Goal: Information Seeking & Learning: Check status

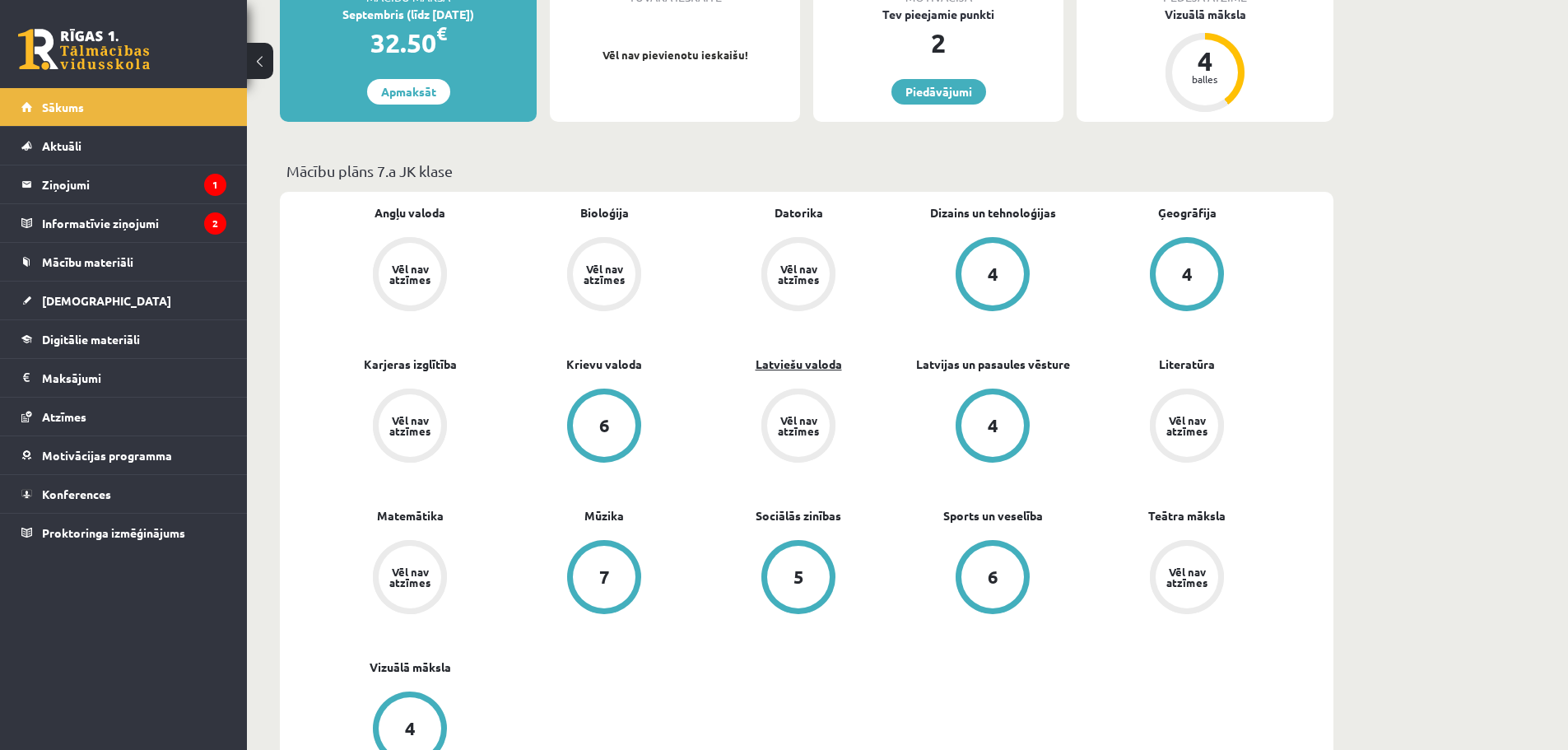
scroll to position [494, 0]
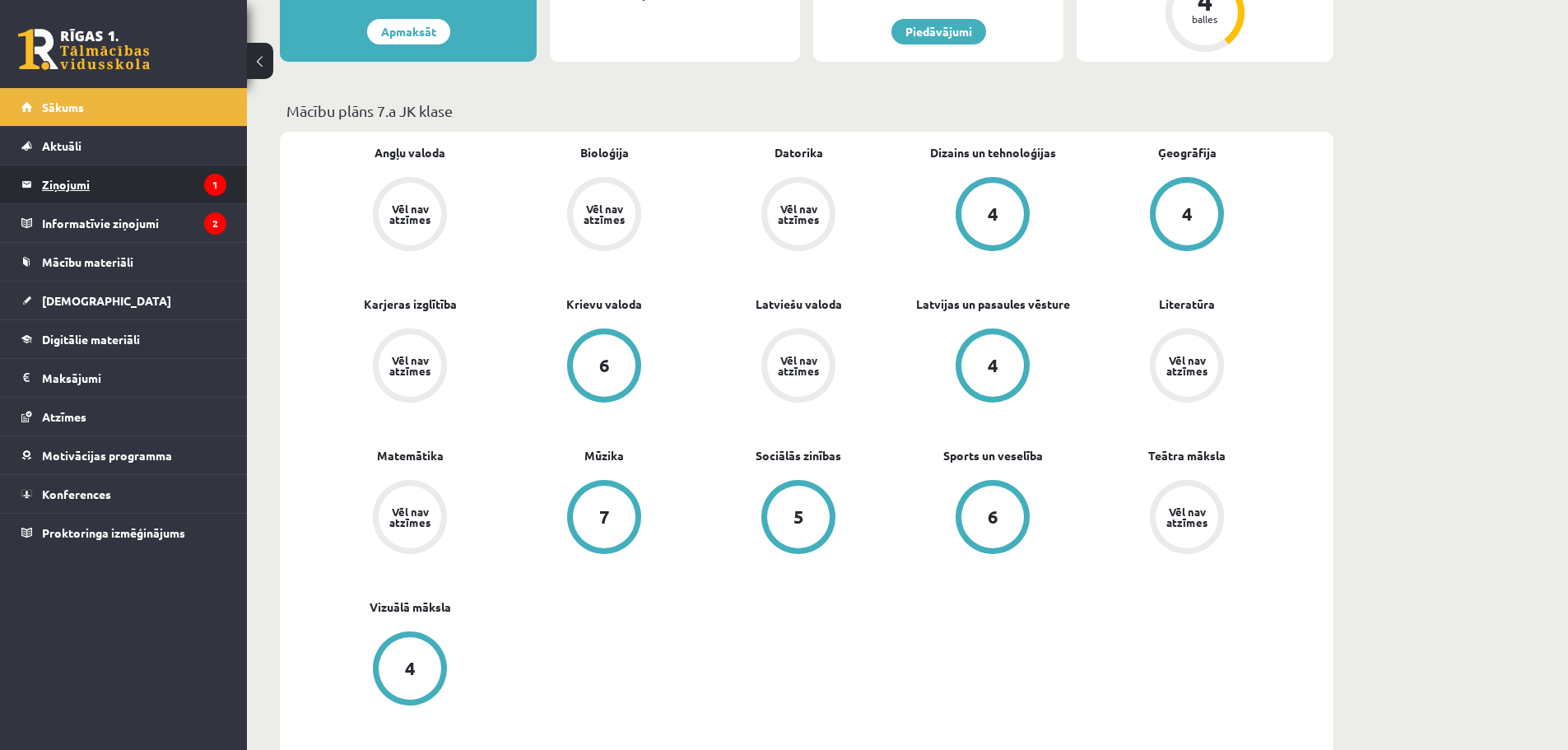
click at [129, 186] on legend "Ziņojumi 1" at bounding box center [134, 184] width 184 height 38
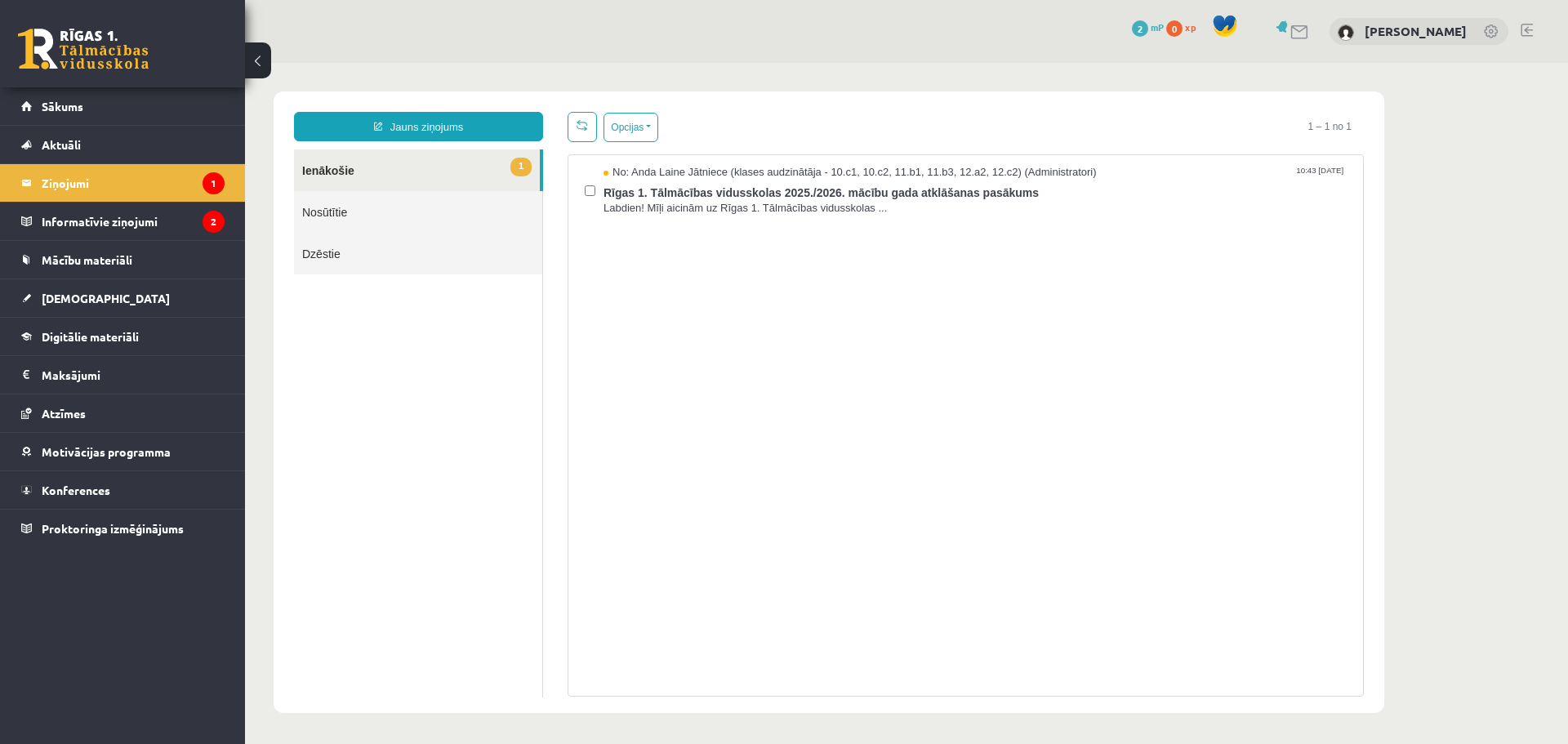
click at [366, 172] on link "1 Ienākošie" at bounding box center [416, 171] width 246 height 42
click at [66, 227] on legend "Informatīvie ziņojumi 2" at bounding box center [133, 221] width 183 height 37
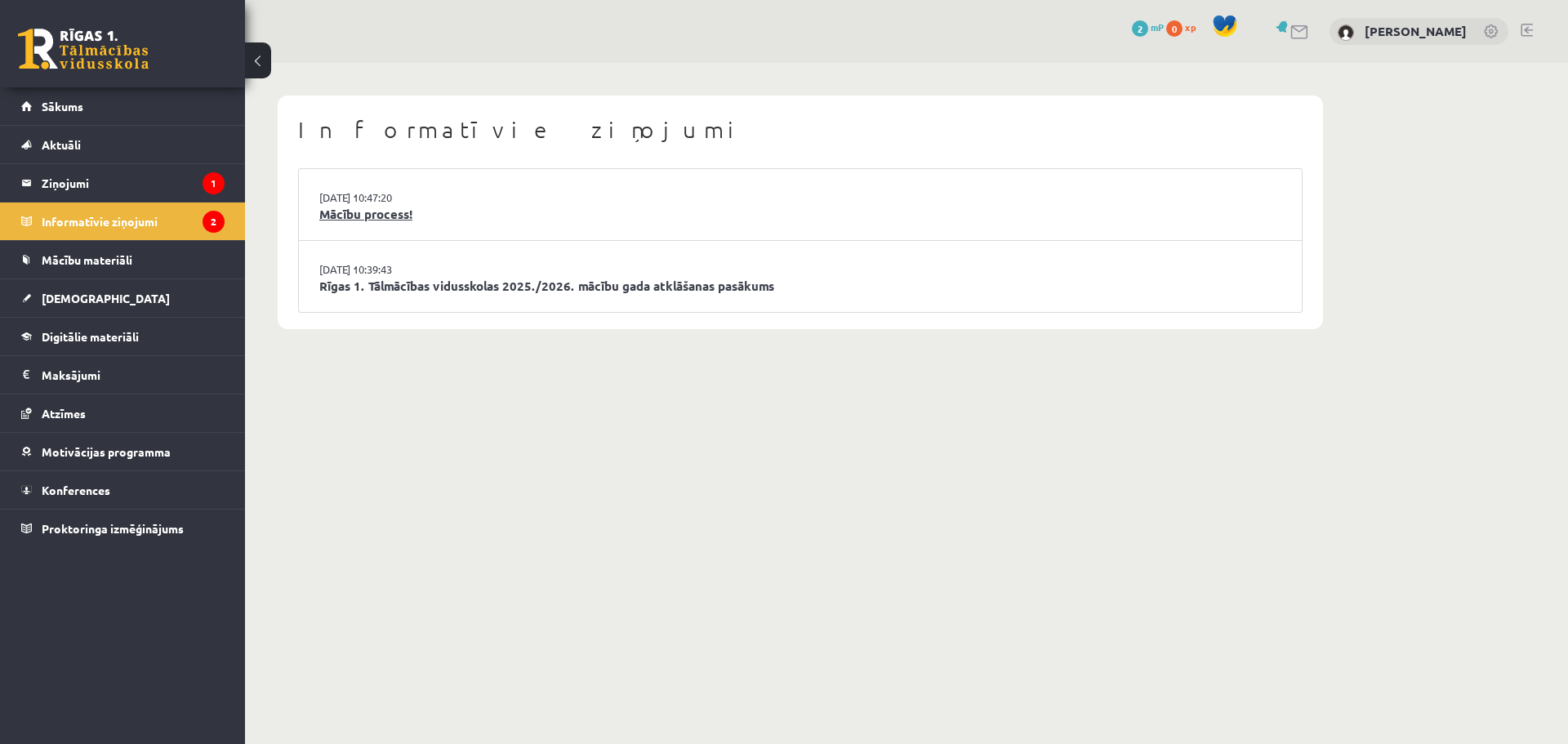
click at [392, 212] on link "Mācību process!" at bounding box center [800, 215] width 962 height 19
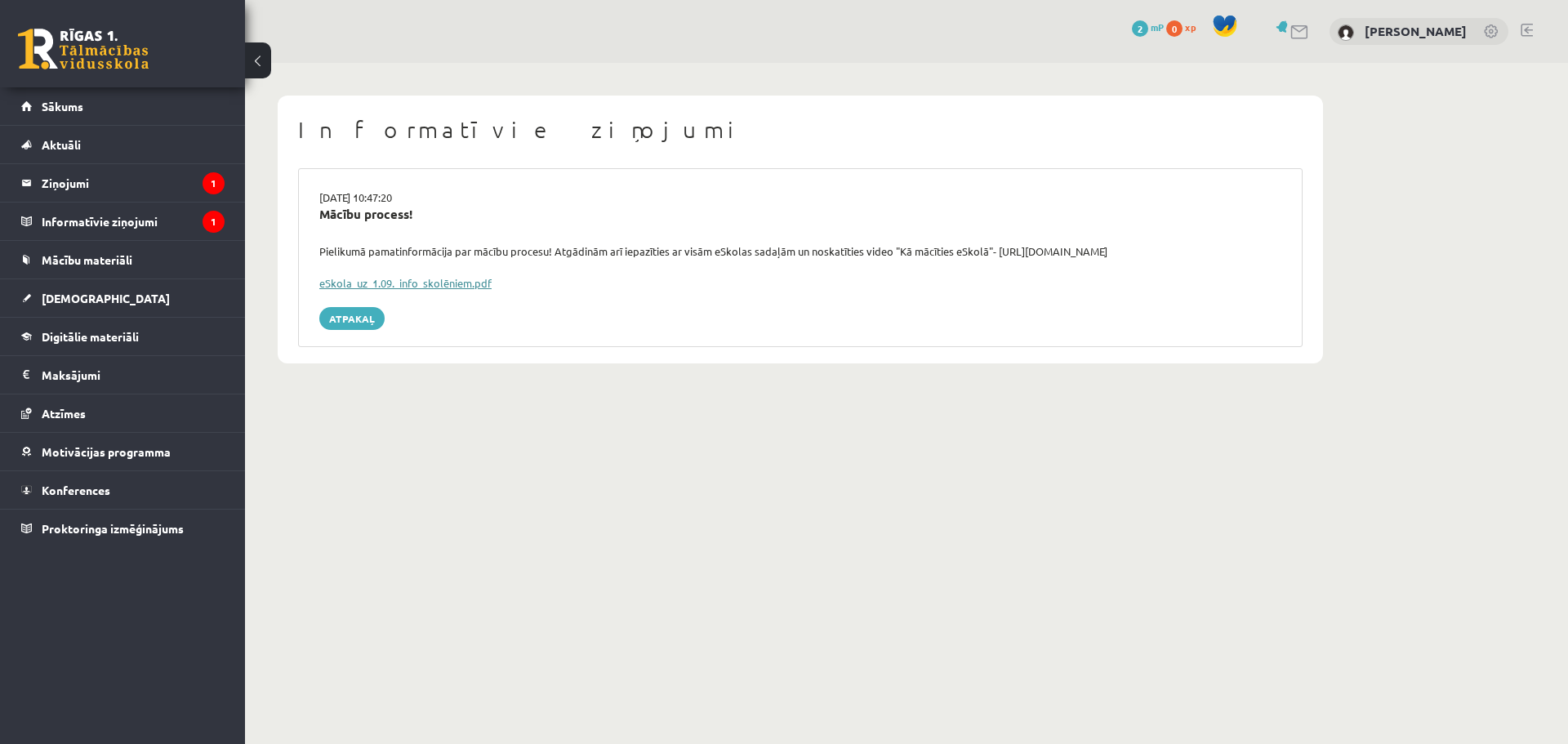
click at [375, 286] on link "eSkola_uz_1.09._info_skolēniem.pdf" at bounding box center [405, 282] width 172 height 14
click at [129, 187] on legend "Ziņojumi 1" at bounding box center [133, 183] width 183 height 37
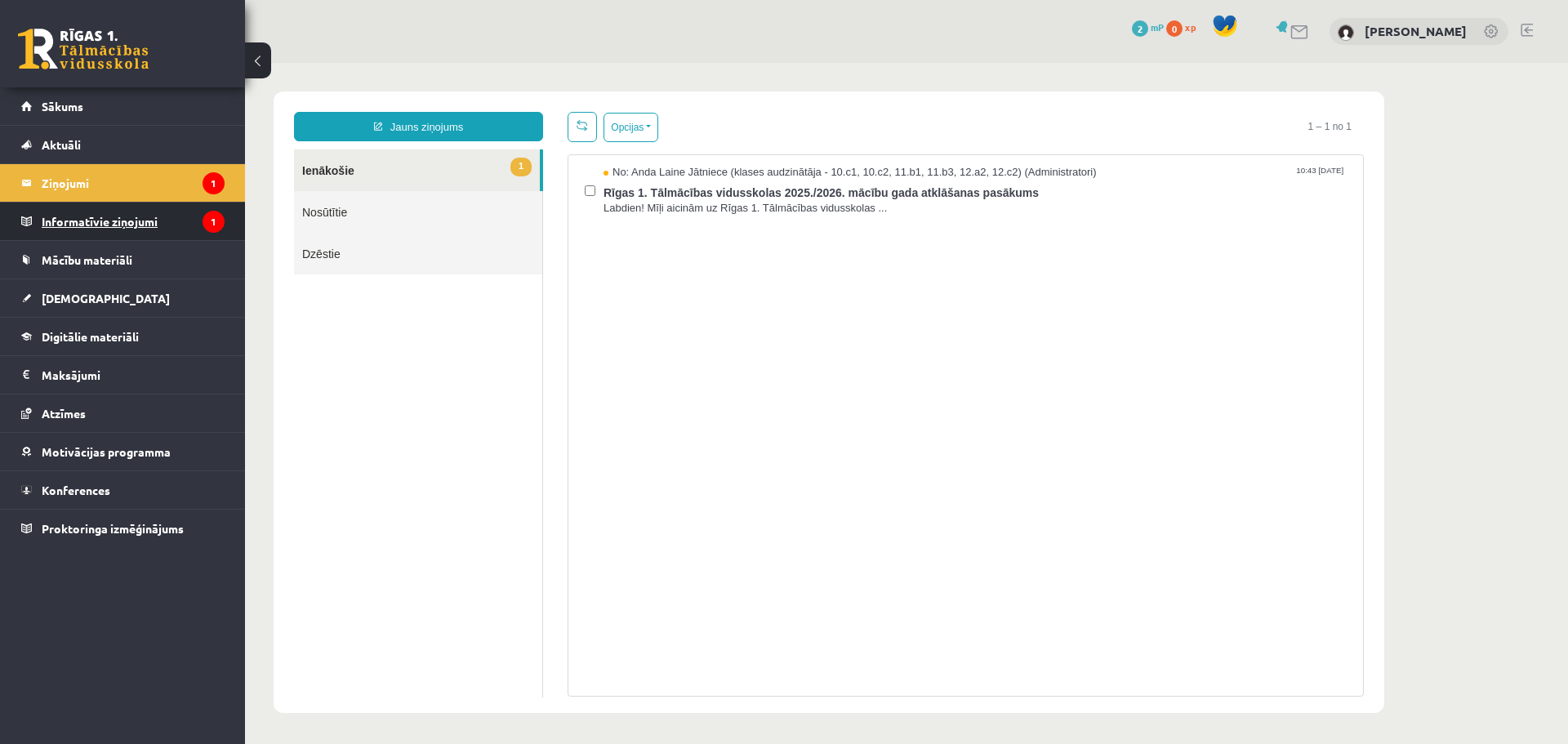
click at [126, 209] on legend "Informatīvie ziņojumi 1" at bounding box center [133, 221] width 183 height 37
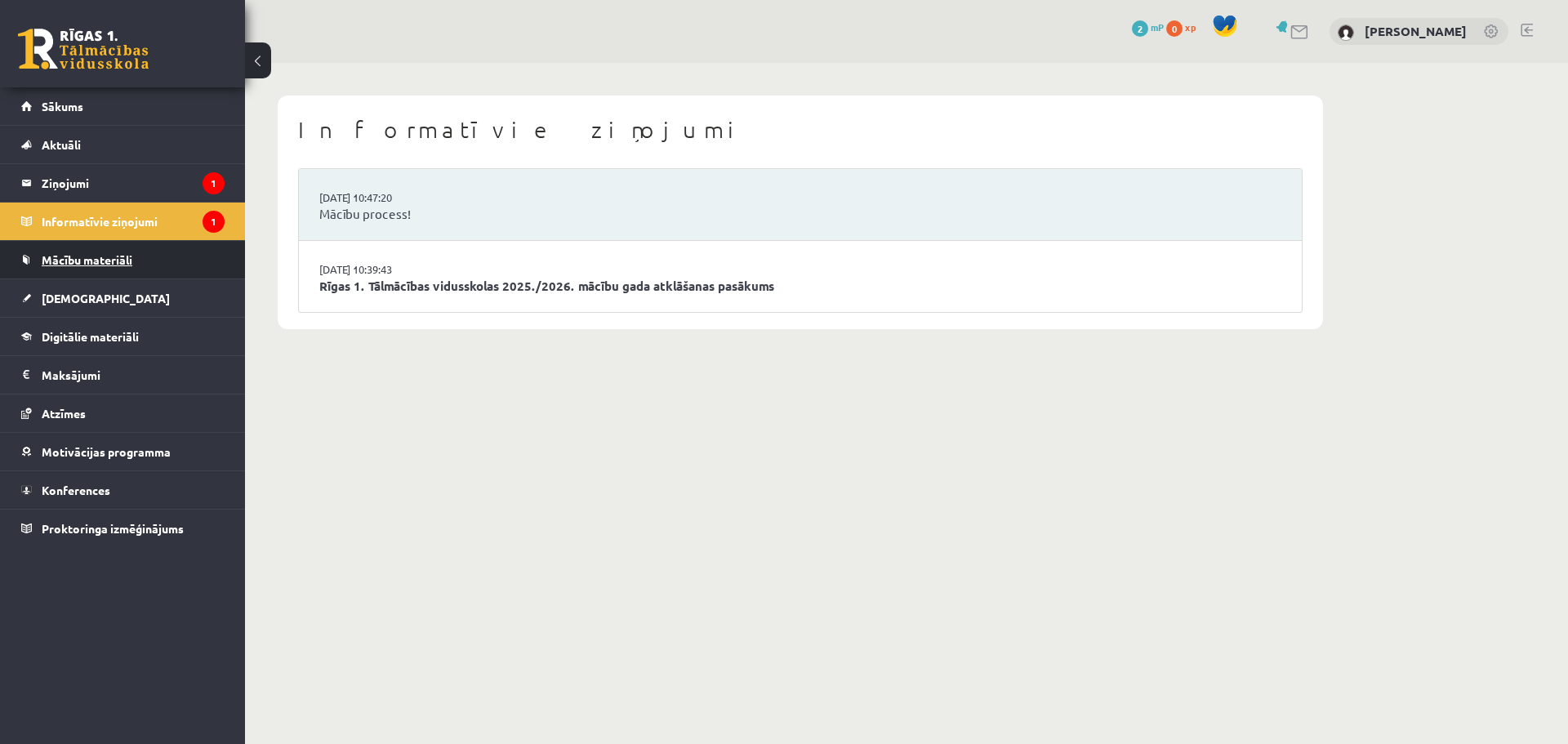
click at [131, 258] on span "Mācību materiāli" at bounding box center [87, 260] width 90 height 15
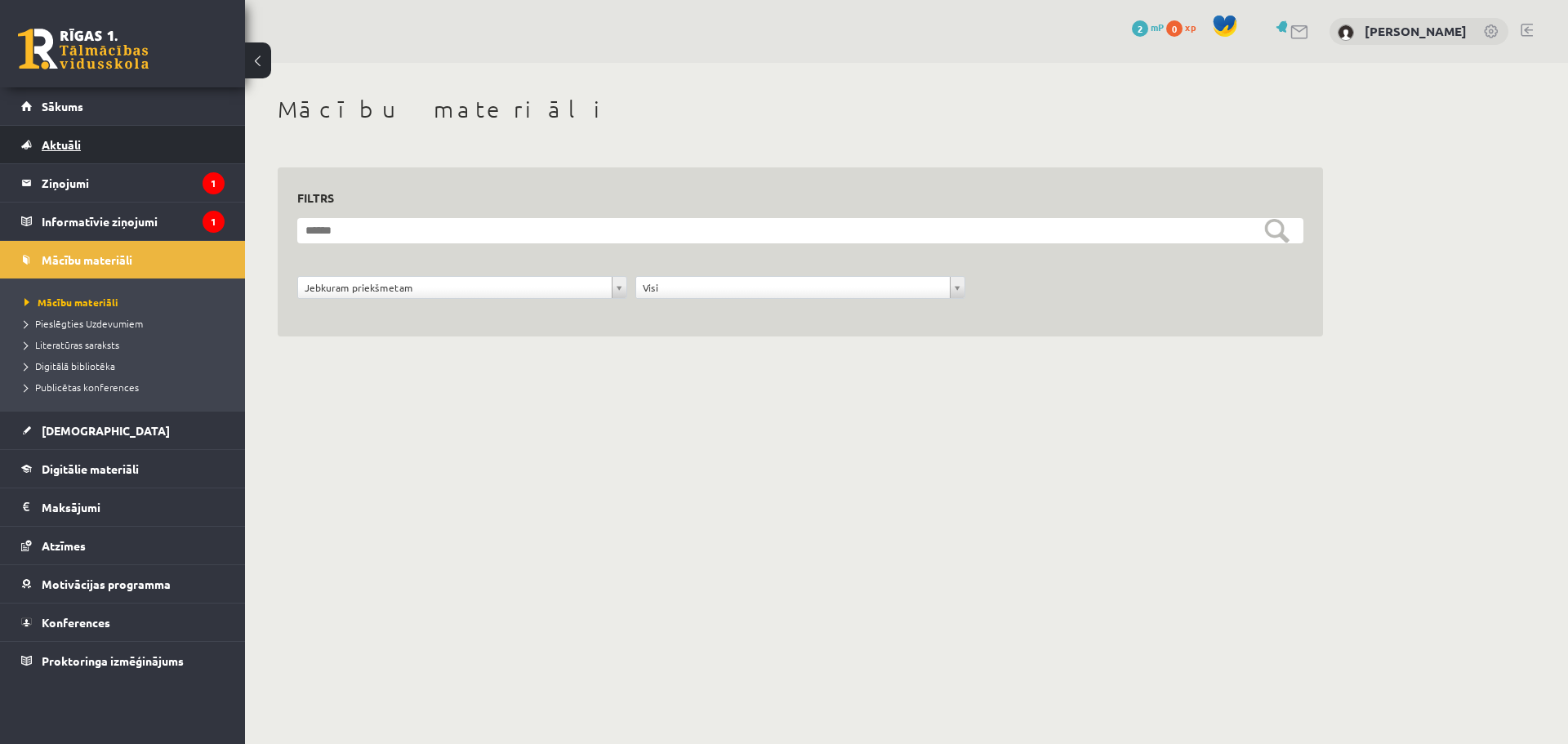
click at [150, 136] on link "Aktuāli" at bounding box center [122, 144] width 204 height 37
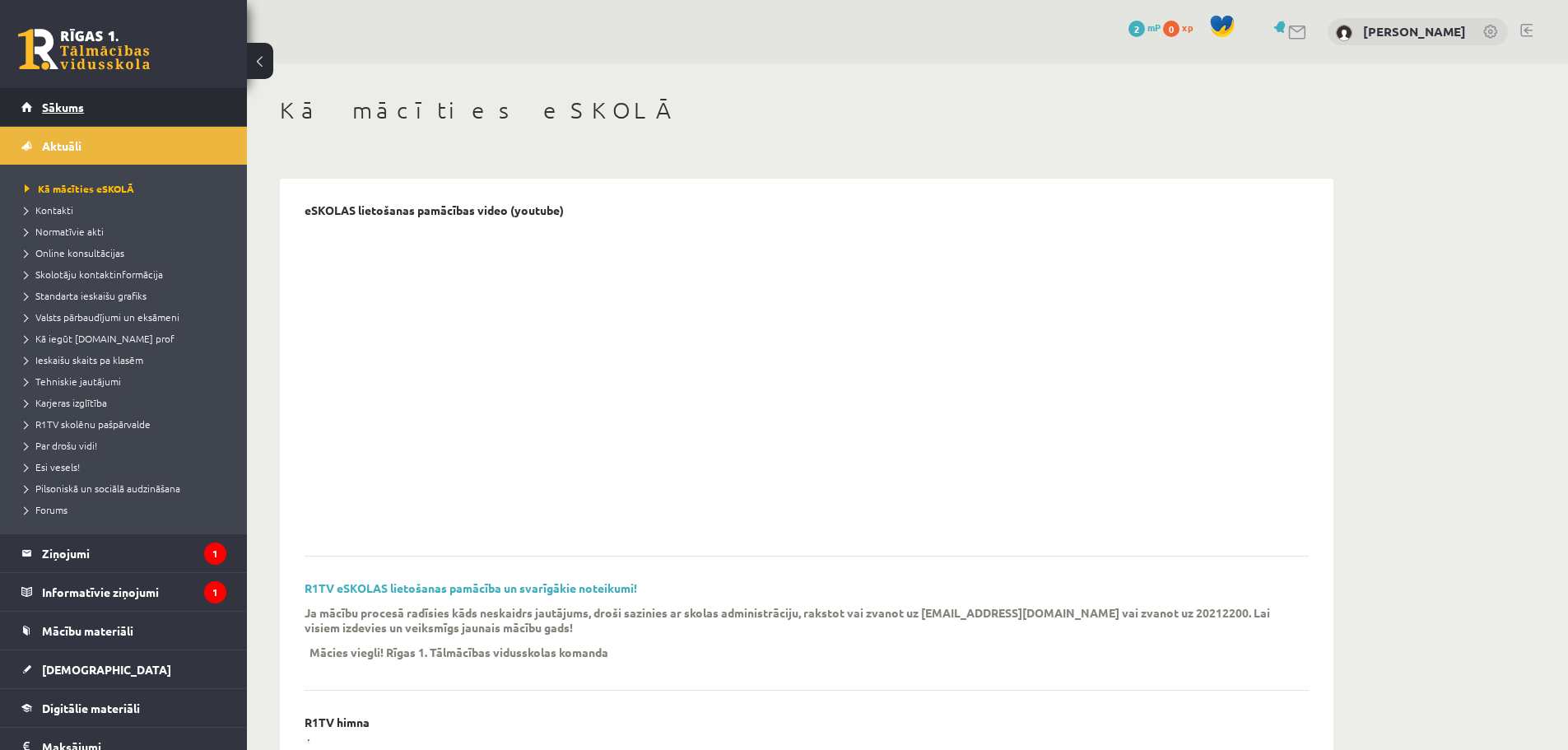
click at [153, 121] on link "Sākums" at bounding box center [123, 107] width 205 height 38
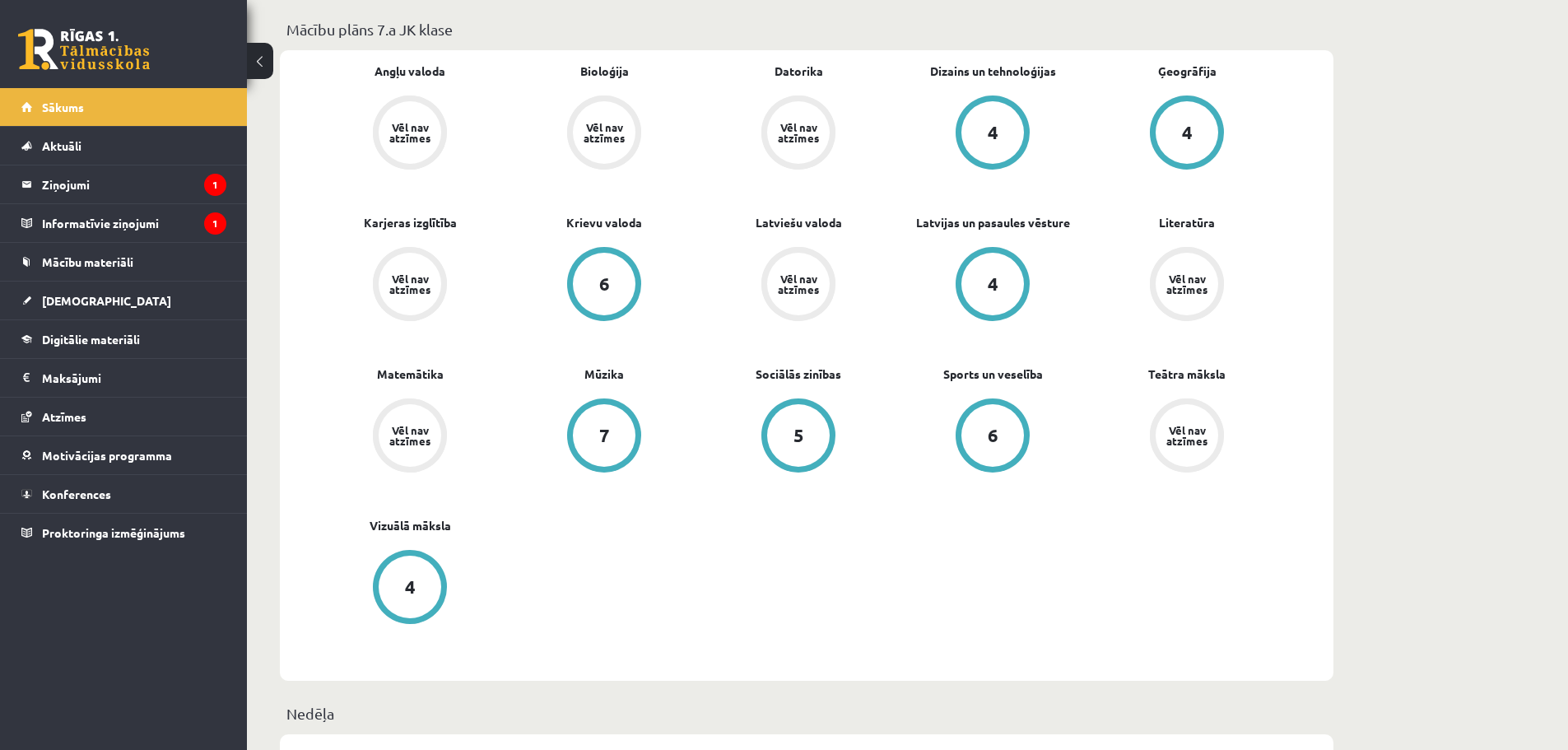
scroll to position [576, 0]
click at [412, 285] on div "Vēl nav atzīmes" at bounding box center [410, 283] width 46 height 21
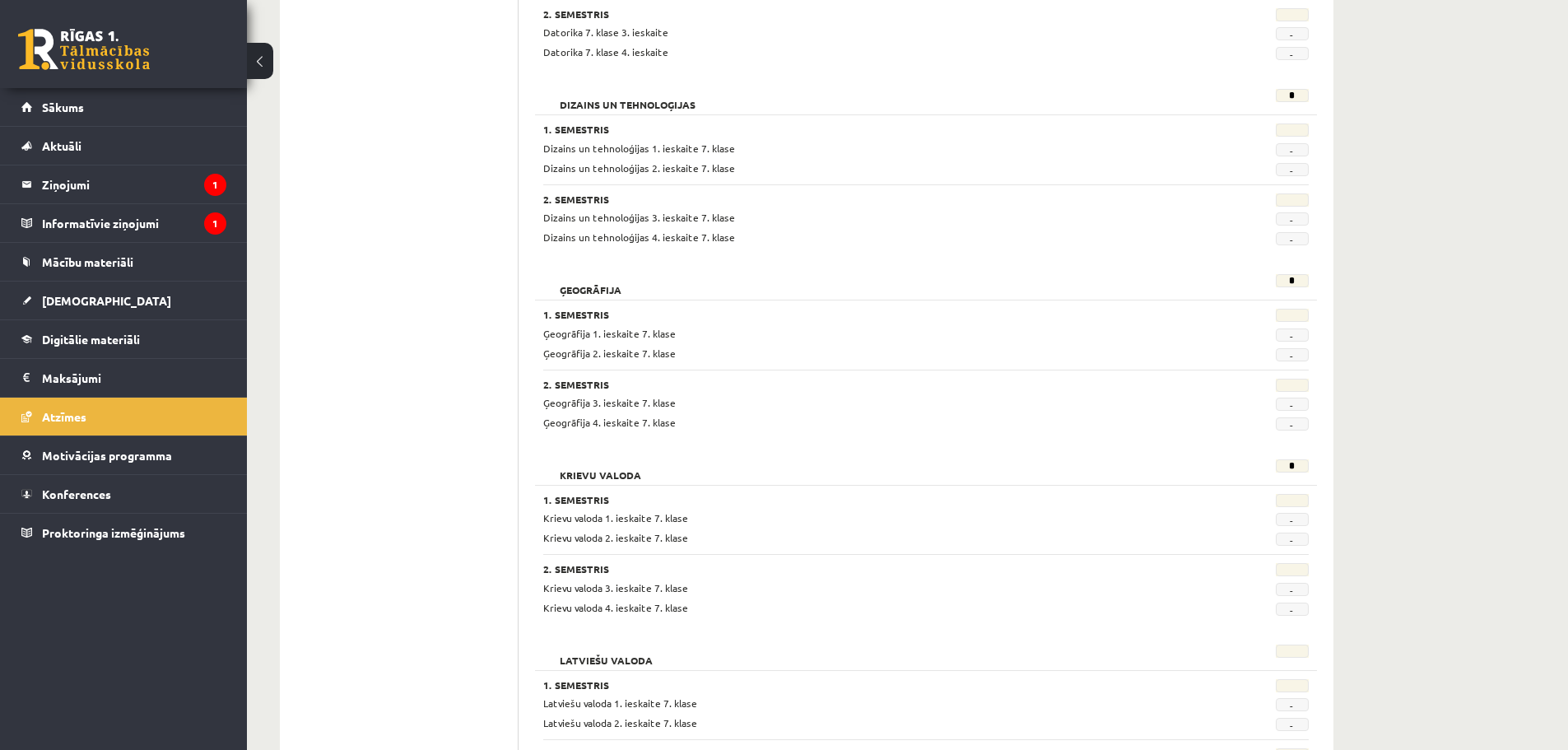
scroll to position [741, 0]
